Goal: Task Accomplishment & Management: Manage account settings

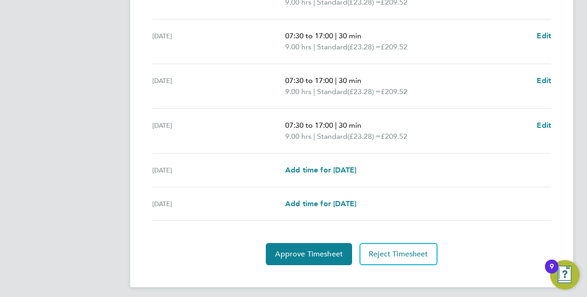
scroll to position [368, 0]
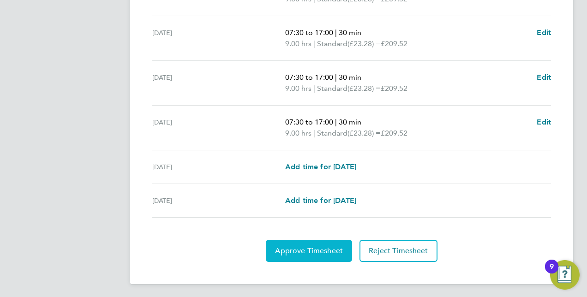
click at [306, 248] on span "Approve Timesheet" at bounding box center [309, 251] width 68 height 9
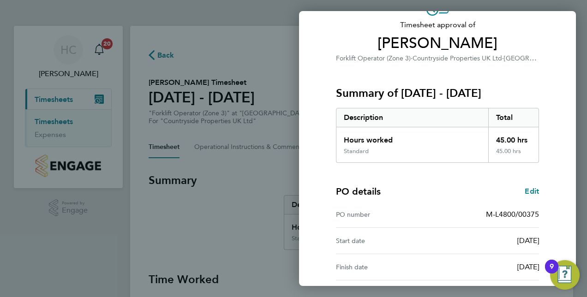
scroll to position [144, 0]
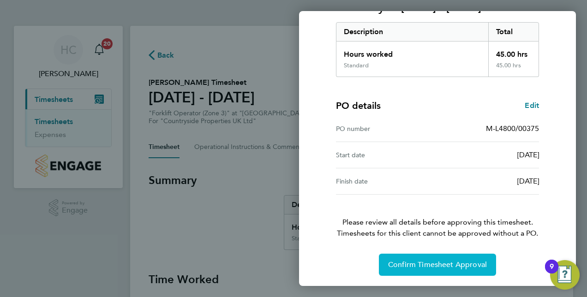
click at [421, 261] on span "Confirm Timesheet Approval" at bounding box center [437, 264] width 99 height 9
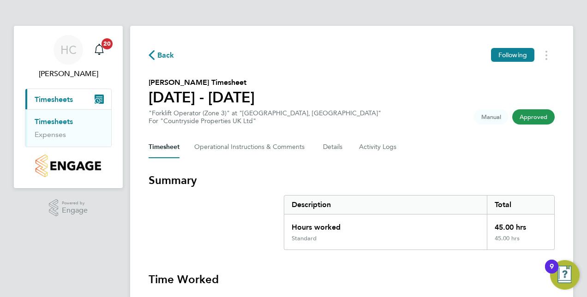
click at [62, 120] on link "Timesheets" at bounding box center [54, 121] width 38 height 9
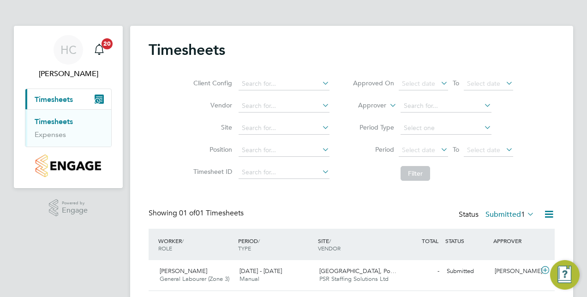
scroll to position [27, 0]
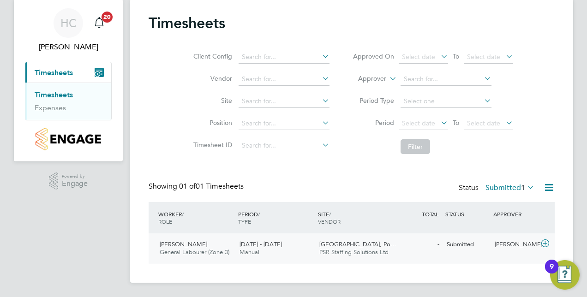
click at [342, 242] on span "Summerhill Gardens, Po…" at bounding box center [357, 245] width 77 height 8
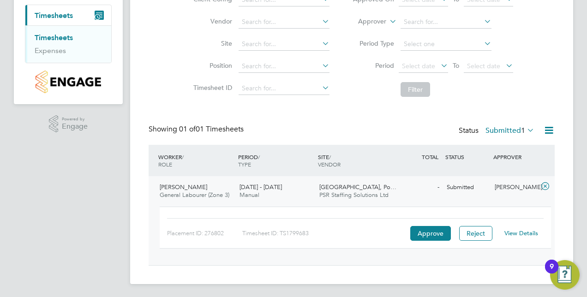
scroll to position [85, 0]
click at [429, 235] on button "Approve" at bounding box center [430, 232] width 41 height 15
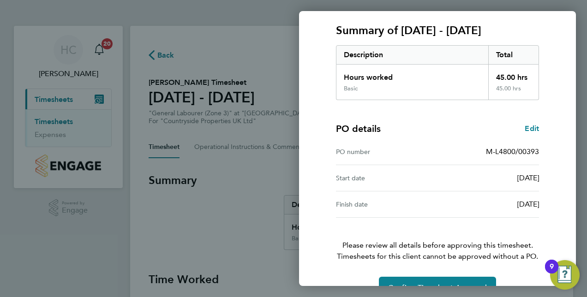
scroll to position [144, 0]
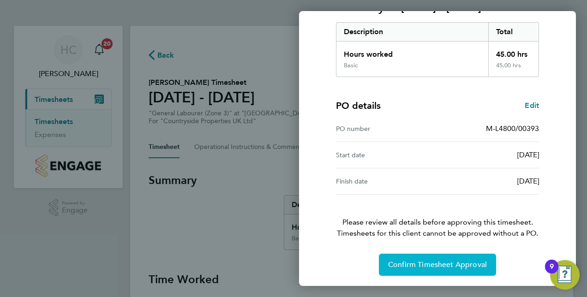
click at [435, 265] on span "Confirm Timesheet Approval" at bounding box center [437, 264] width 99 height 9
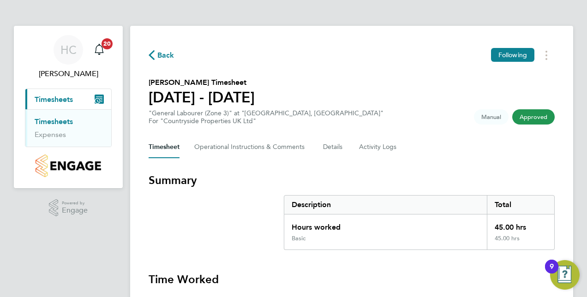
click at [46, 120] on link "Timesheets" at bounding box center [54, 121] width 38 height 9
